Goal: Task Accomplishment & Management: Use online tool/utility

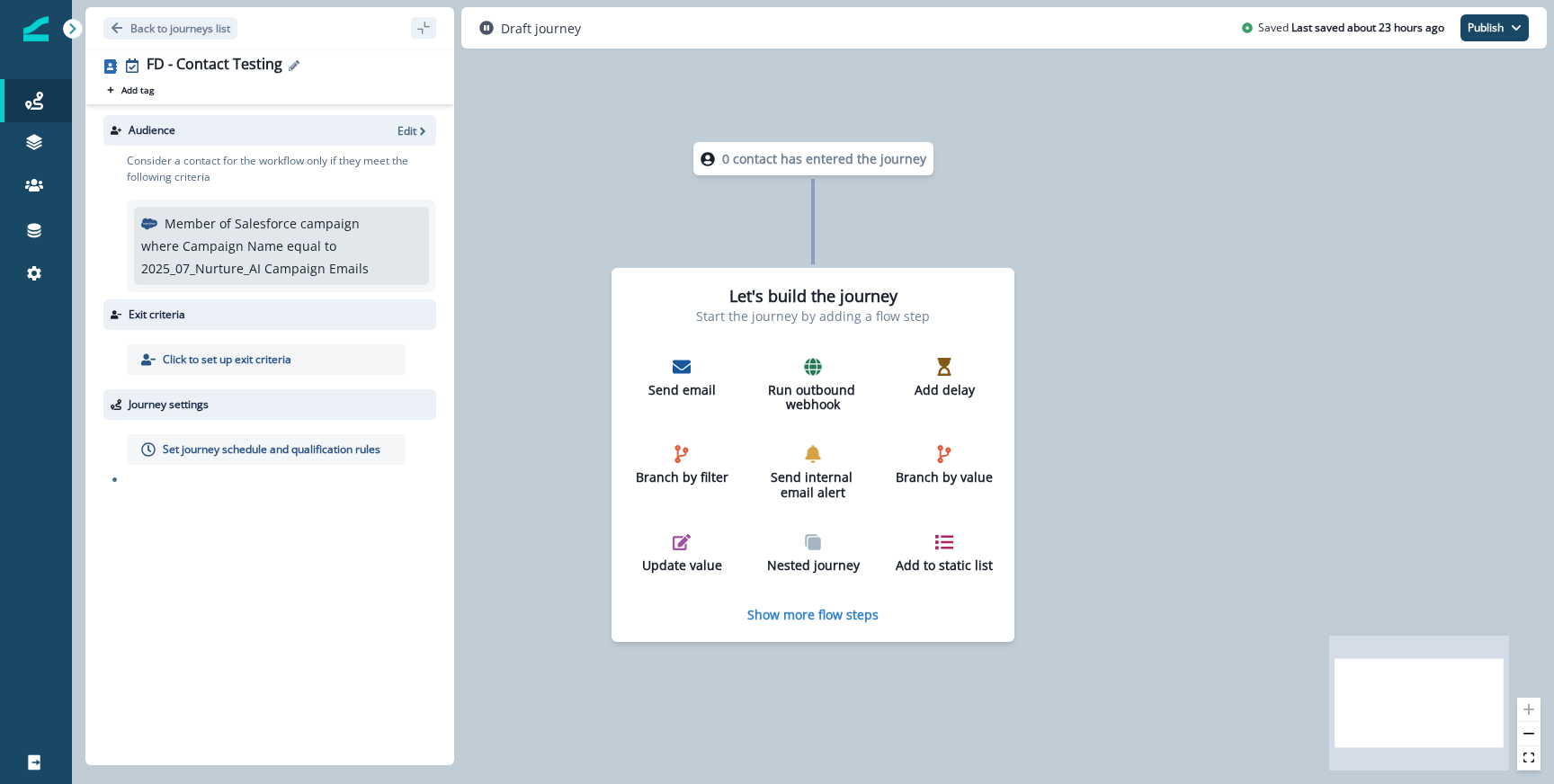
click at [297, 58] on div "FD - Contact Testing" at bounding box center [290, 66] width 289 height 20
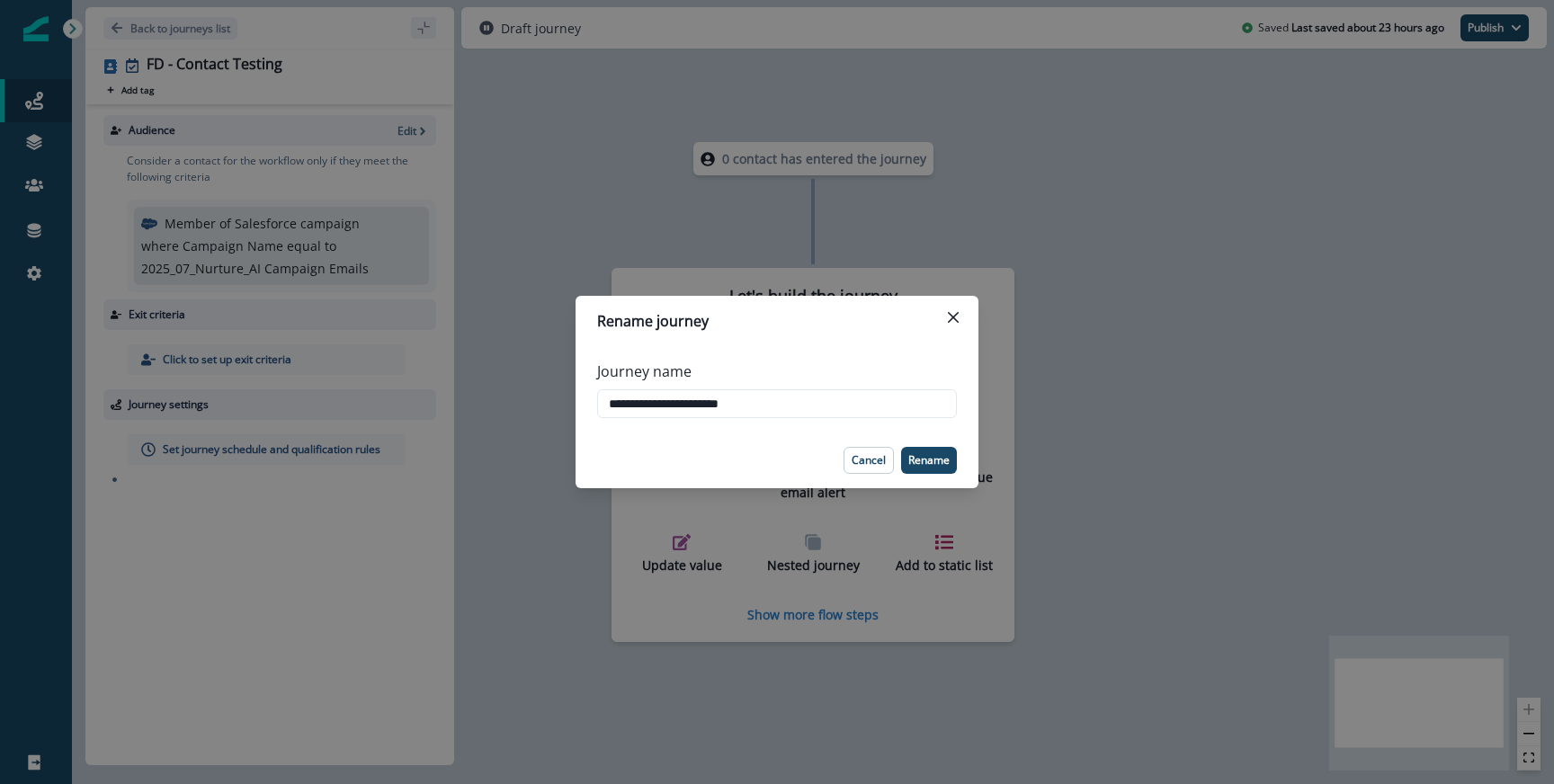
type input "**********"
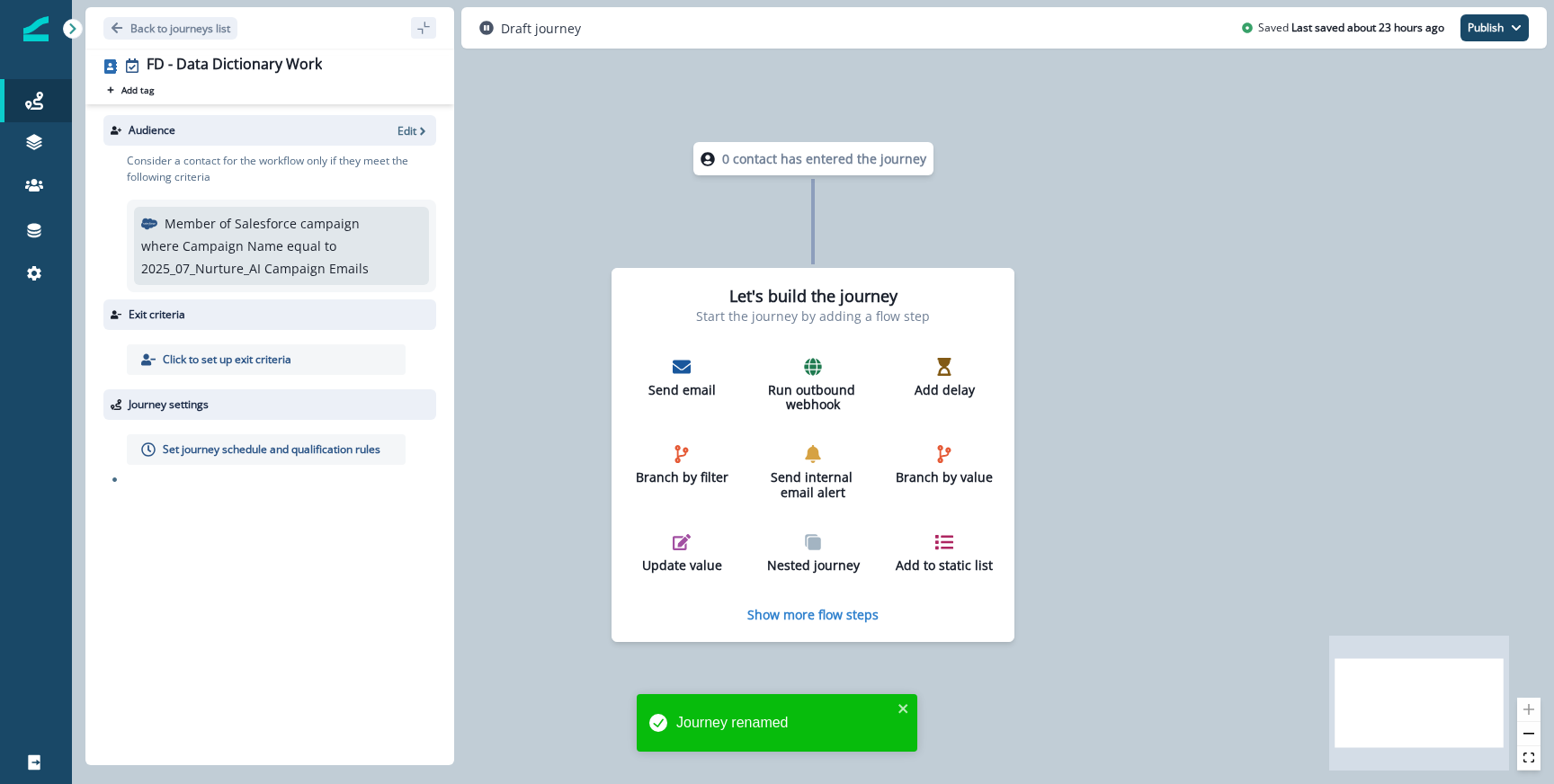
click at [417, 139] on div "Audience Edit" at bounding box center [269, 130] width 333 height 31
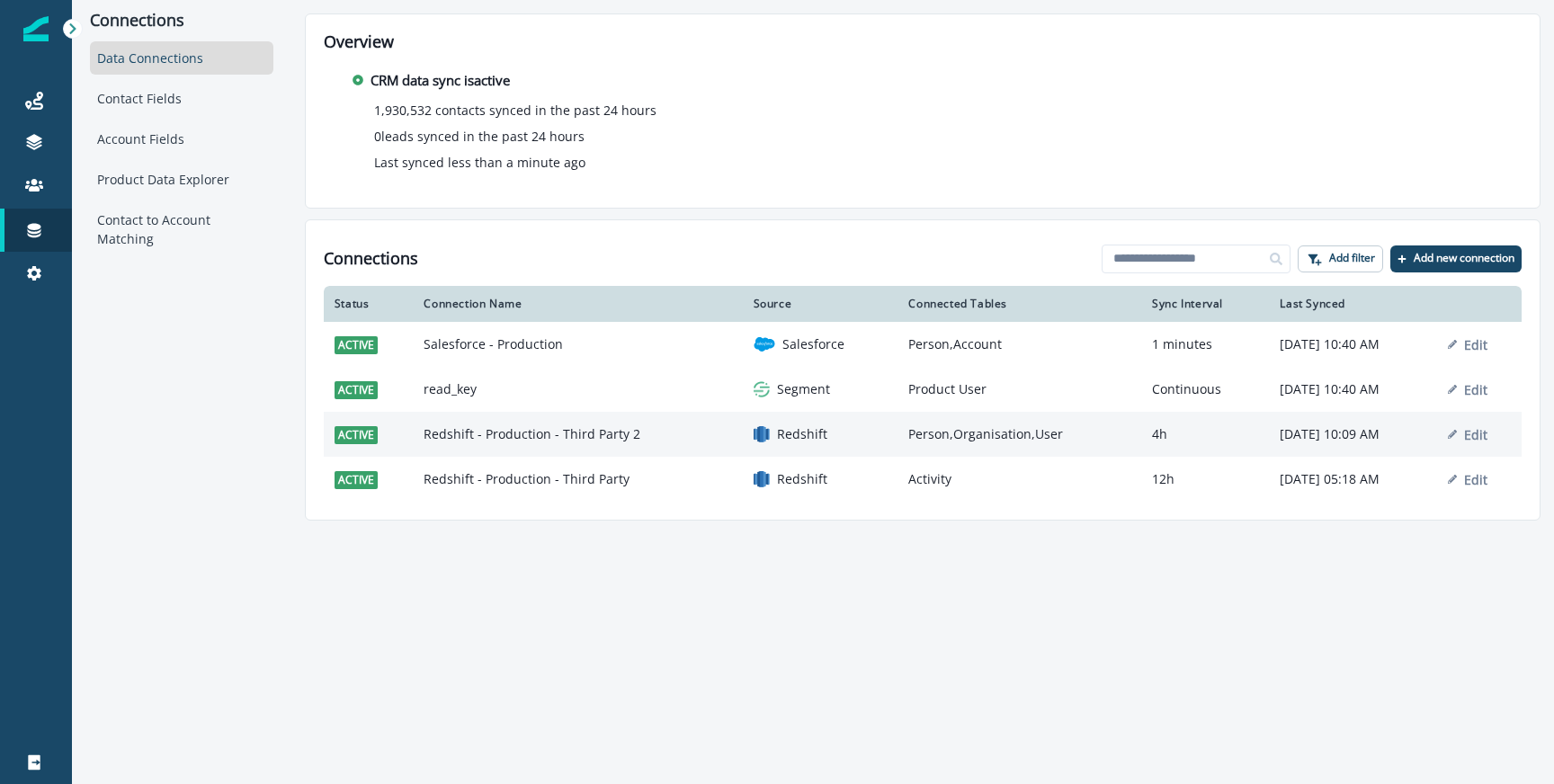
click at [574, 436] on td "Redshift - Production - Third Party 2" at bounding box center [577, 435] width 329 height 45
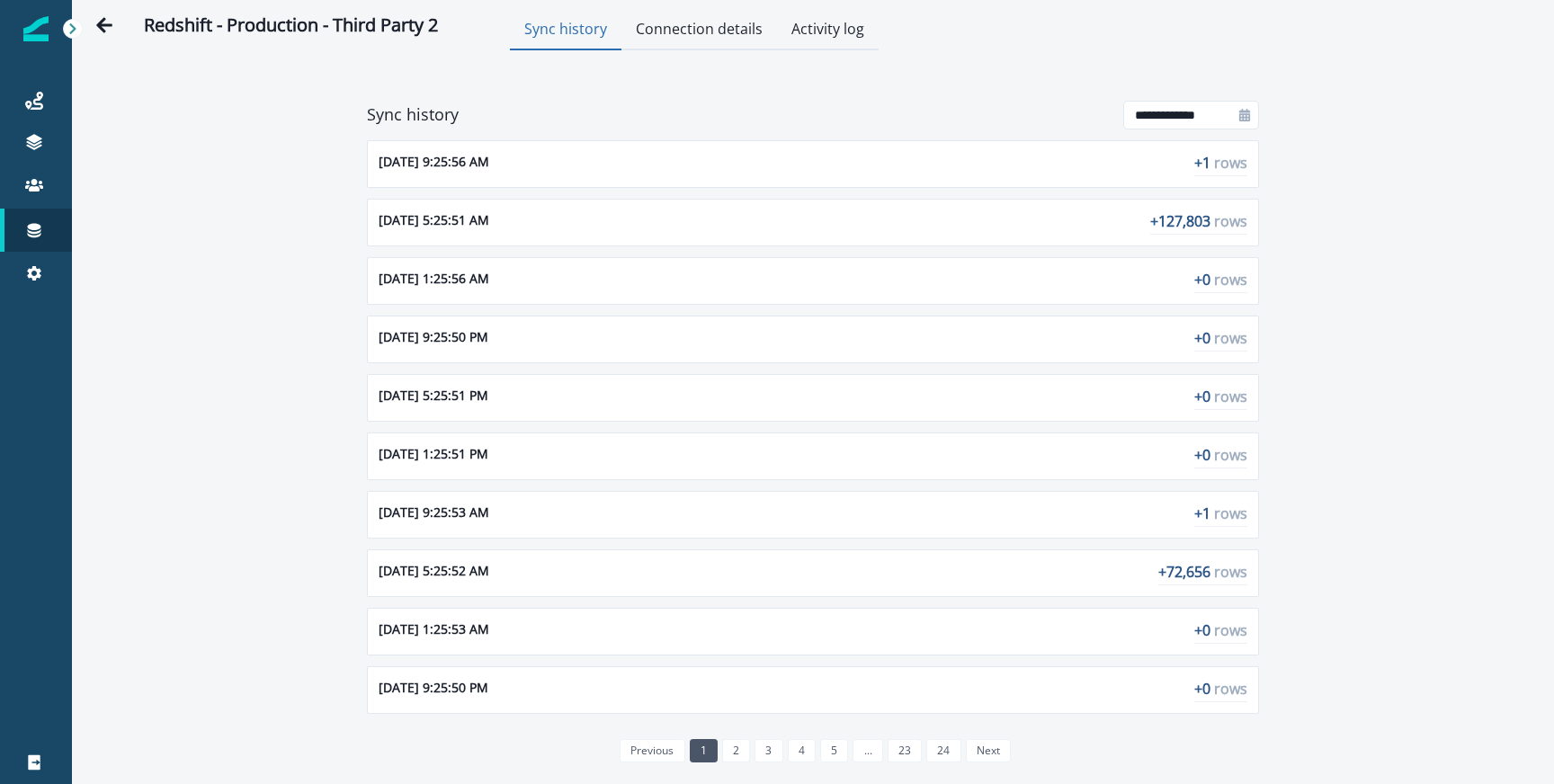
click at [1255, 51] on div "**********" at bounding box center [813, 426] width 1482 height 752
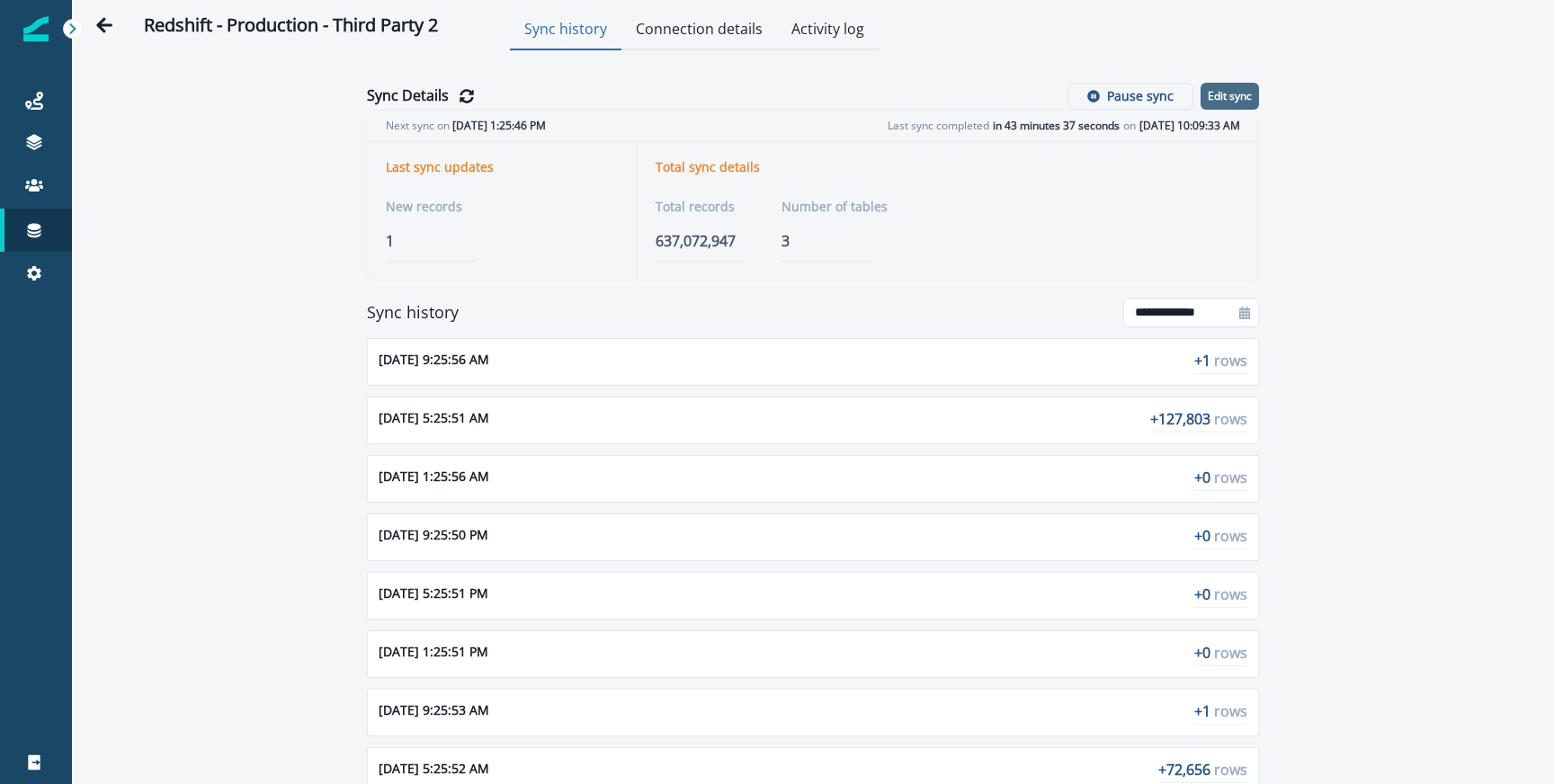
click at [1228, 92] on p "Edit sync" at bounding box center [1229, 96] width 44 height 12
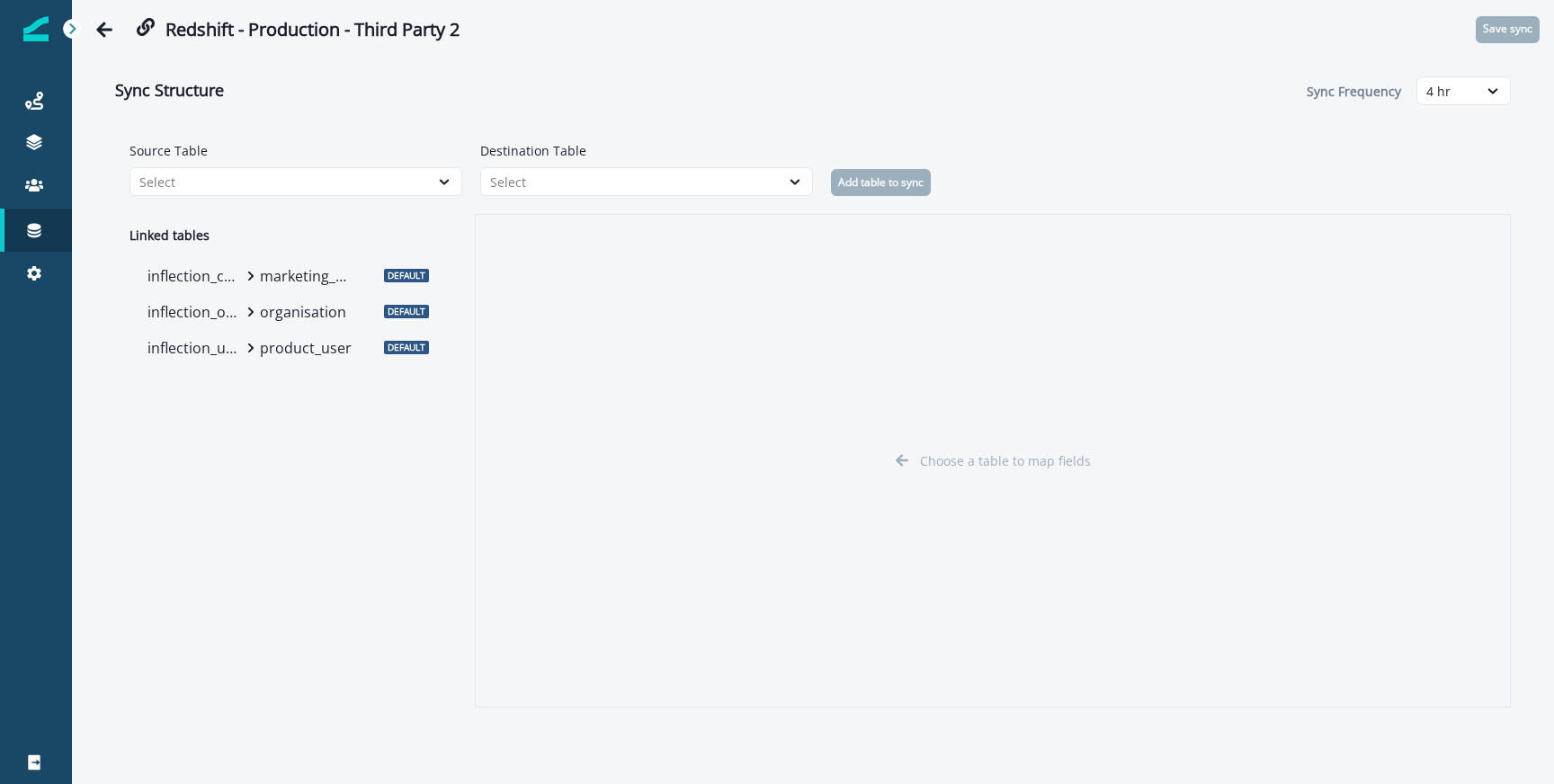
click at [287, 351] on p "product_user" at bounding box center [306, 348] width 95 height 22
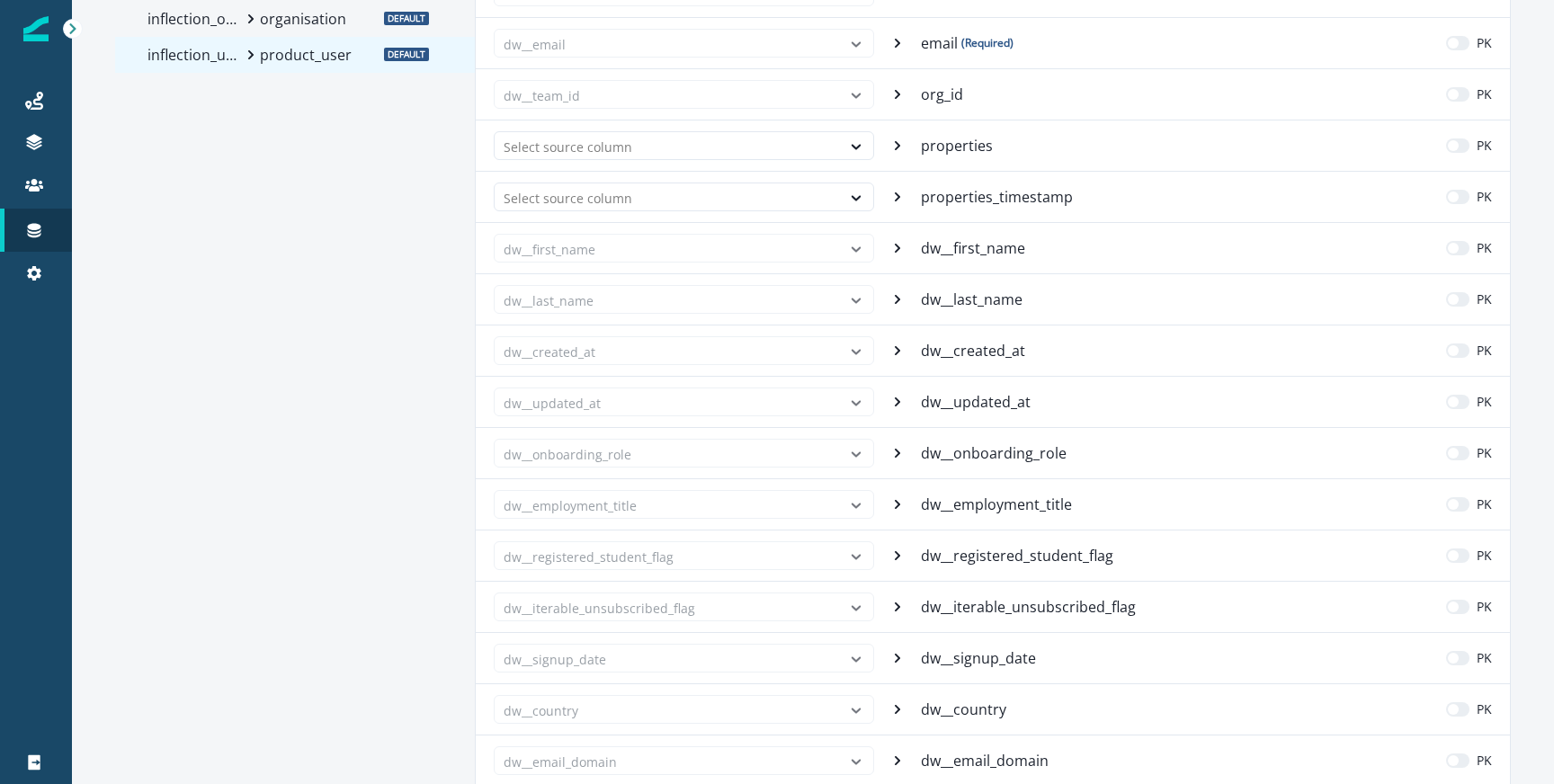
scroll to position [298, 0]
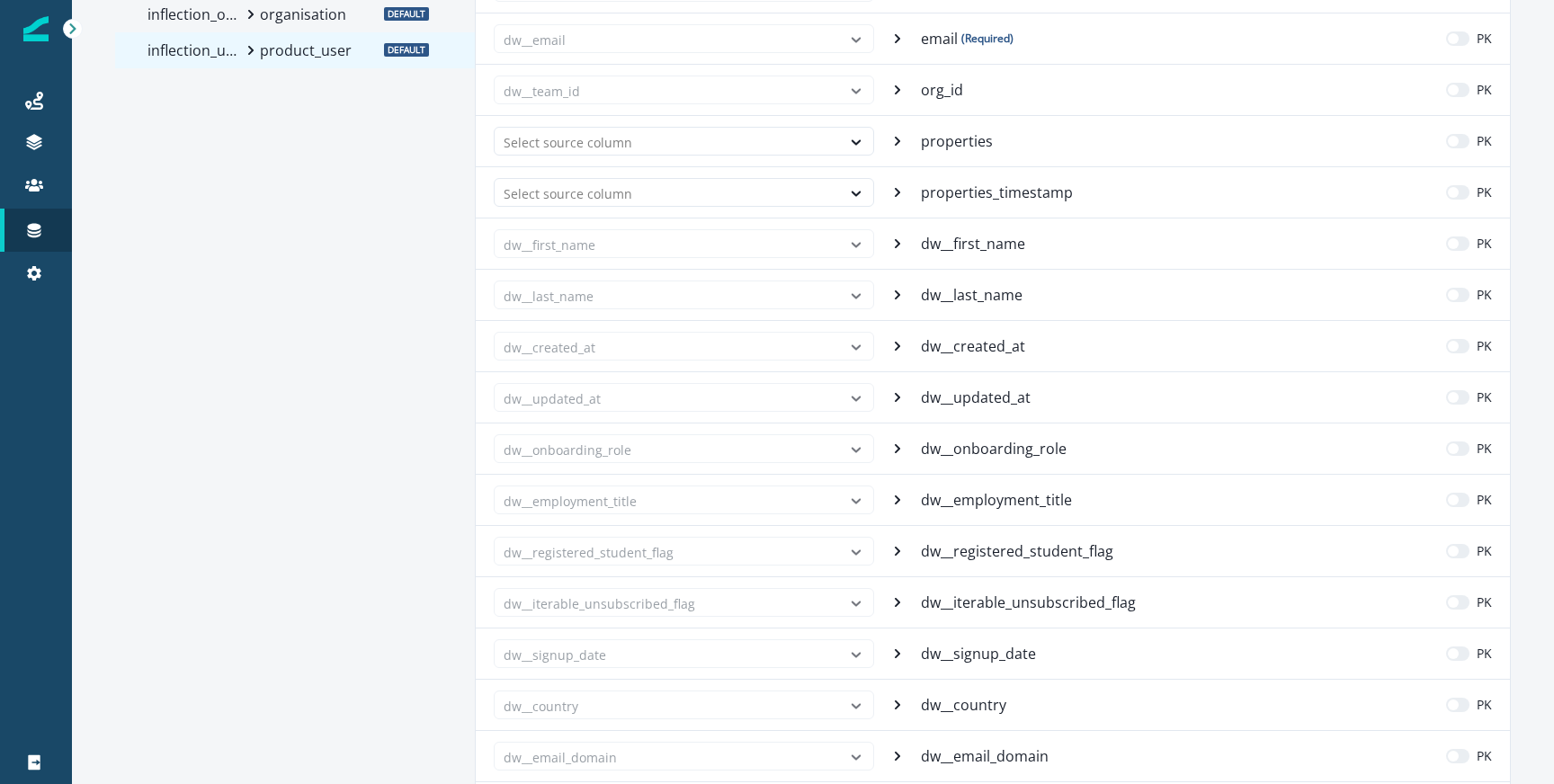
click at [968, 249] on p "dw__first_name" at bounding box center [974, 244] width 108 height 22
copy p "dw__first_name"
click at [969, 300] on p "dw__last_name" at bounding box center [973, 294] width 105 height 22
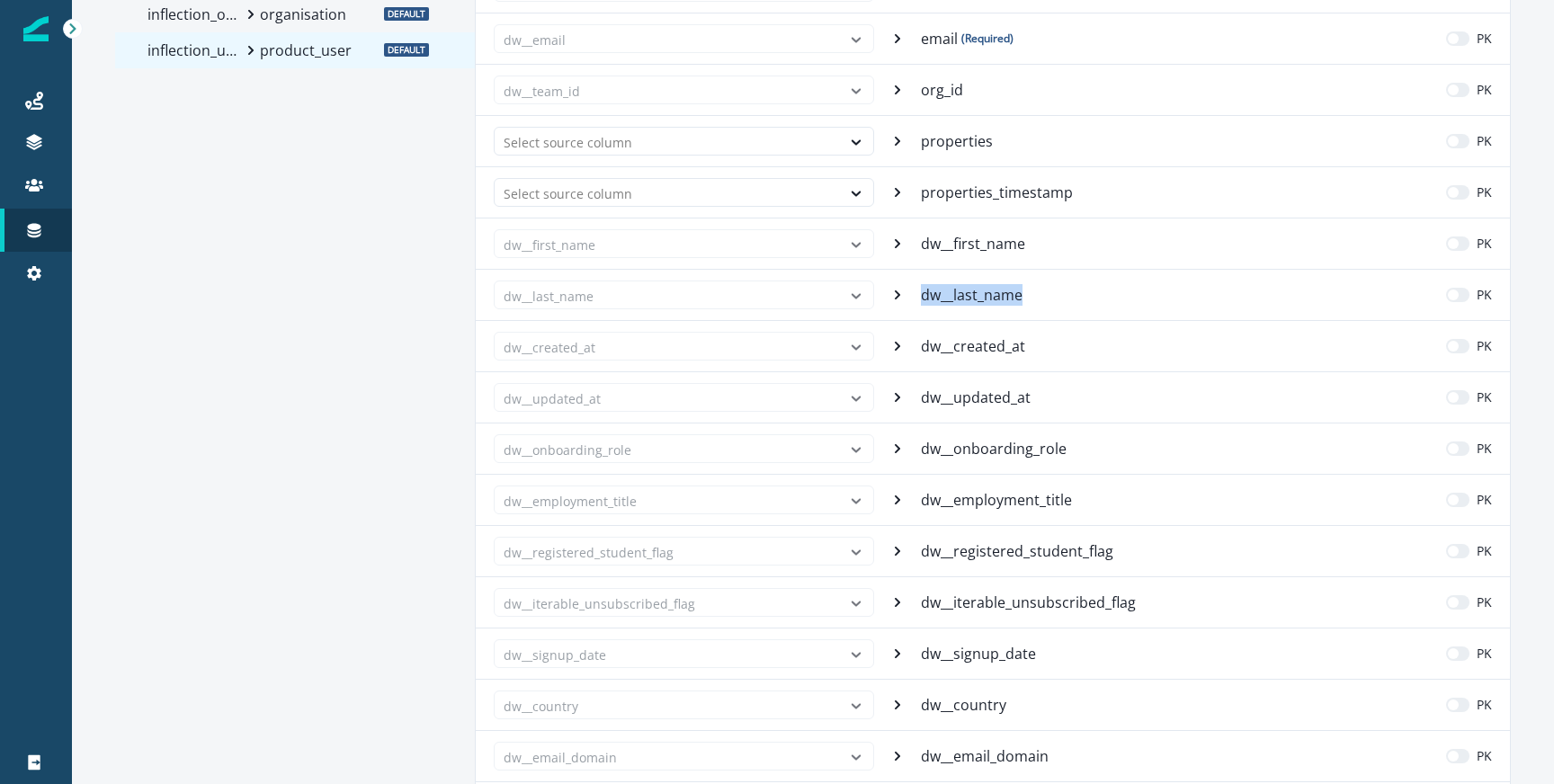
click at [969, 300] on p "dw__last_name" at bounding box center [973, 294] width 105 height 22
click at [957, 233] on p "dw__first_name" at bounding box center [974, 244] width 108 height 22
copy p "dw__first_name"
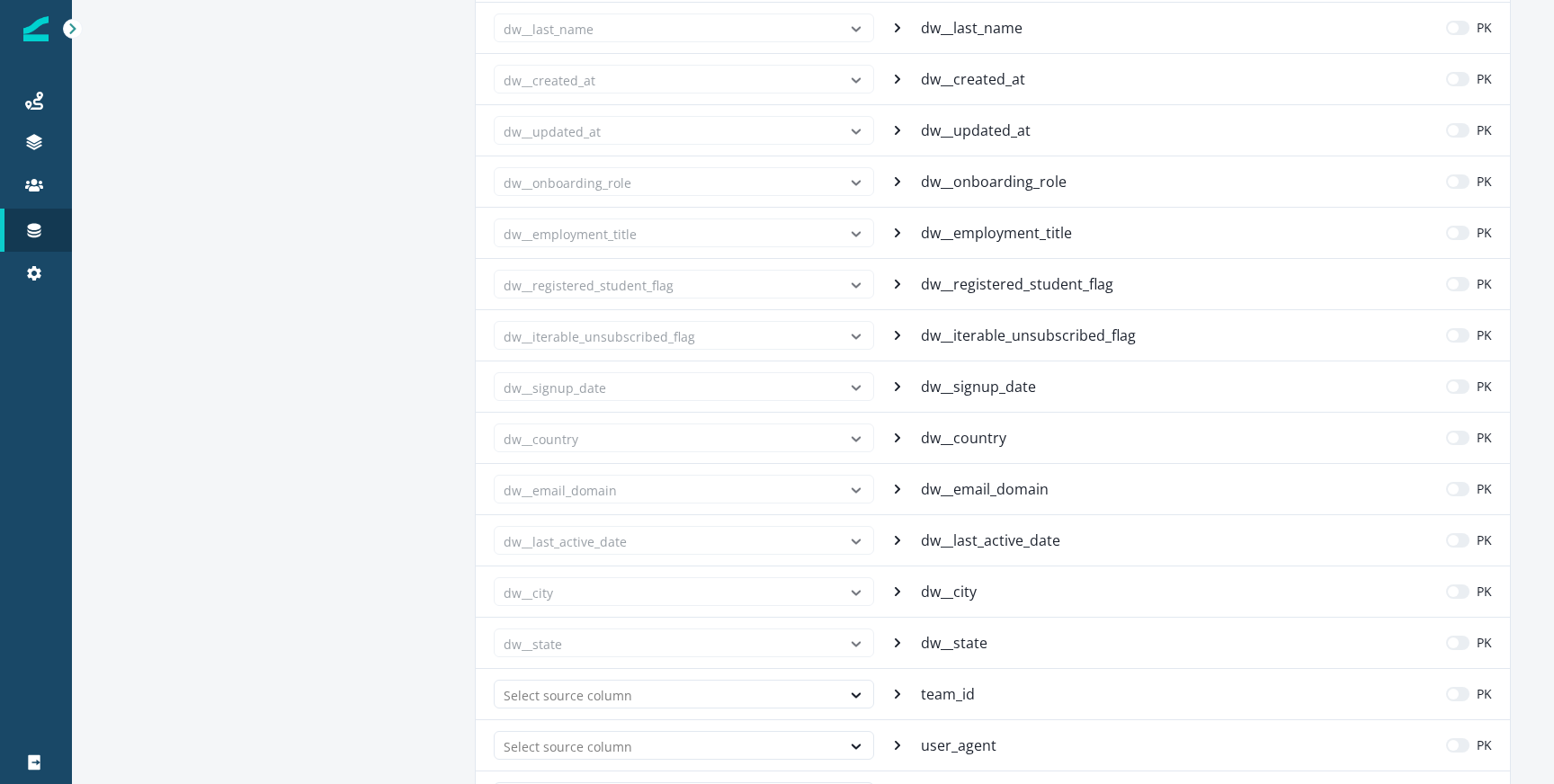
scroll to position [507, 0]
